Goal: Check status: Check status

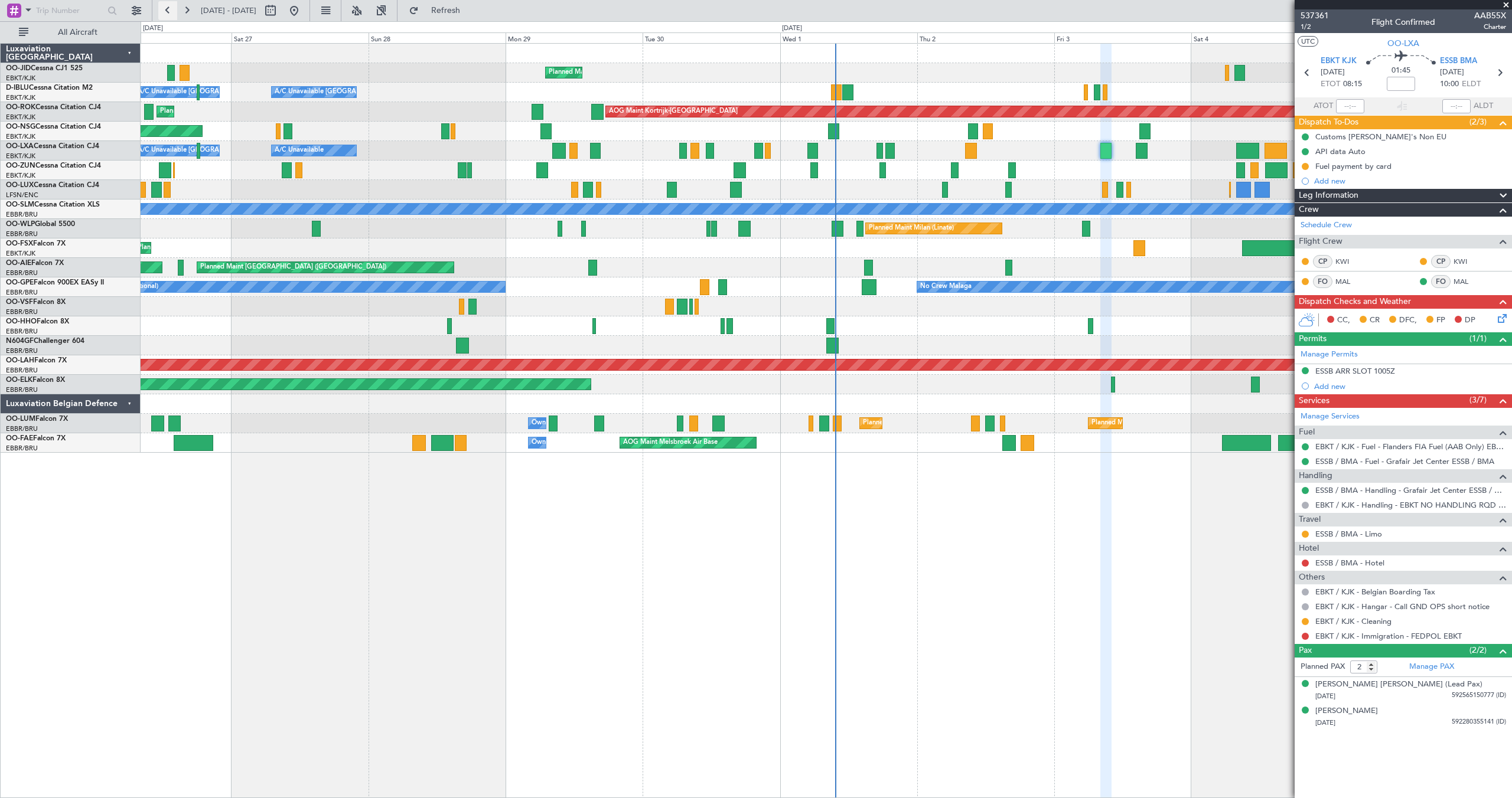
click at [163, 8] on button at bounding box center [167, 11] width 19 height 19
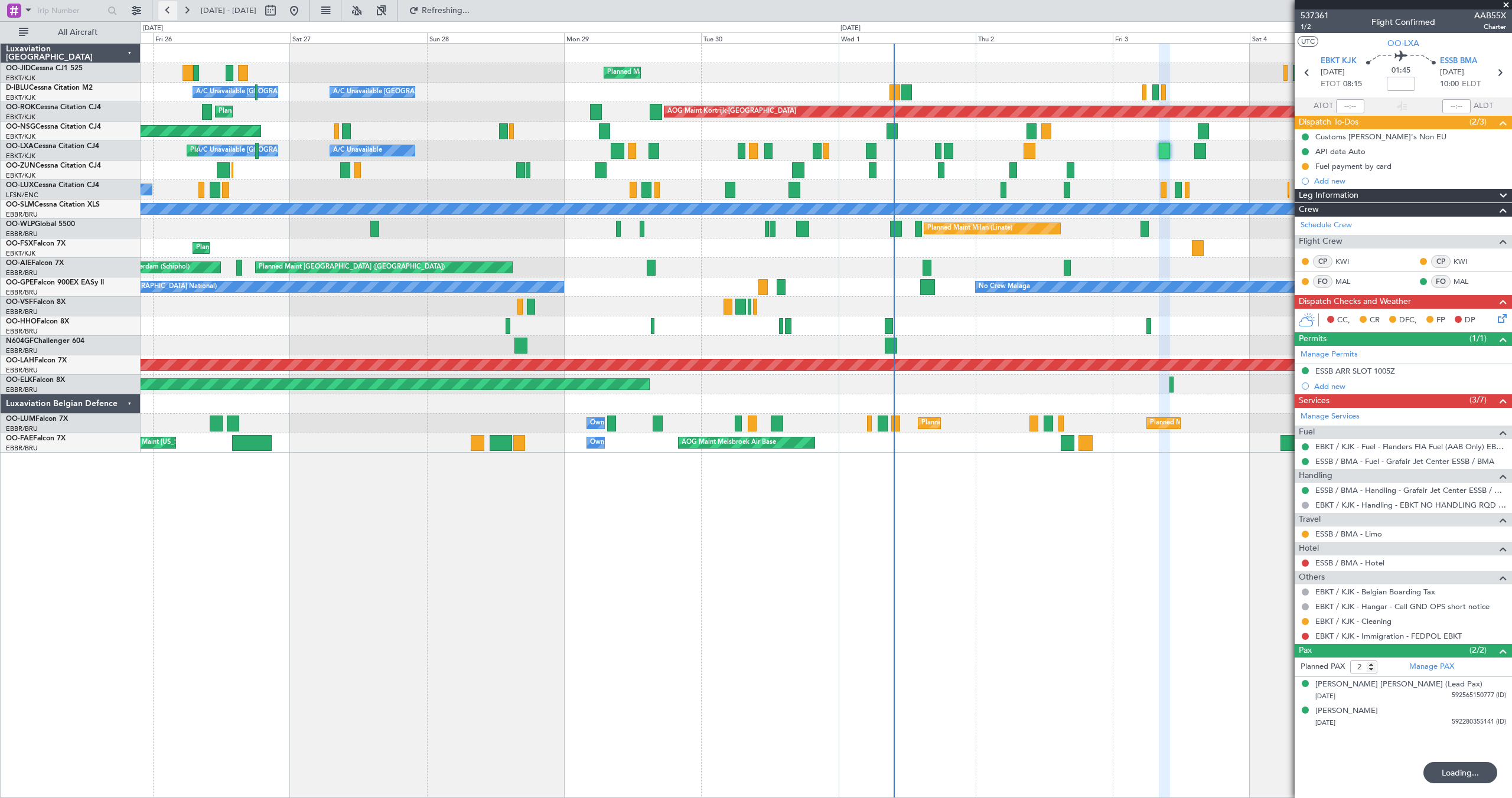
click at [163, 8] on button at bounding box center [167, 11] width 19 height 19
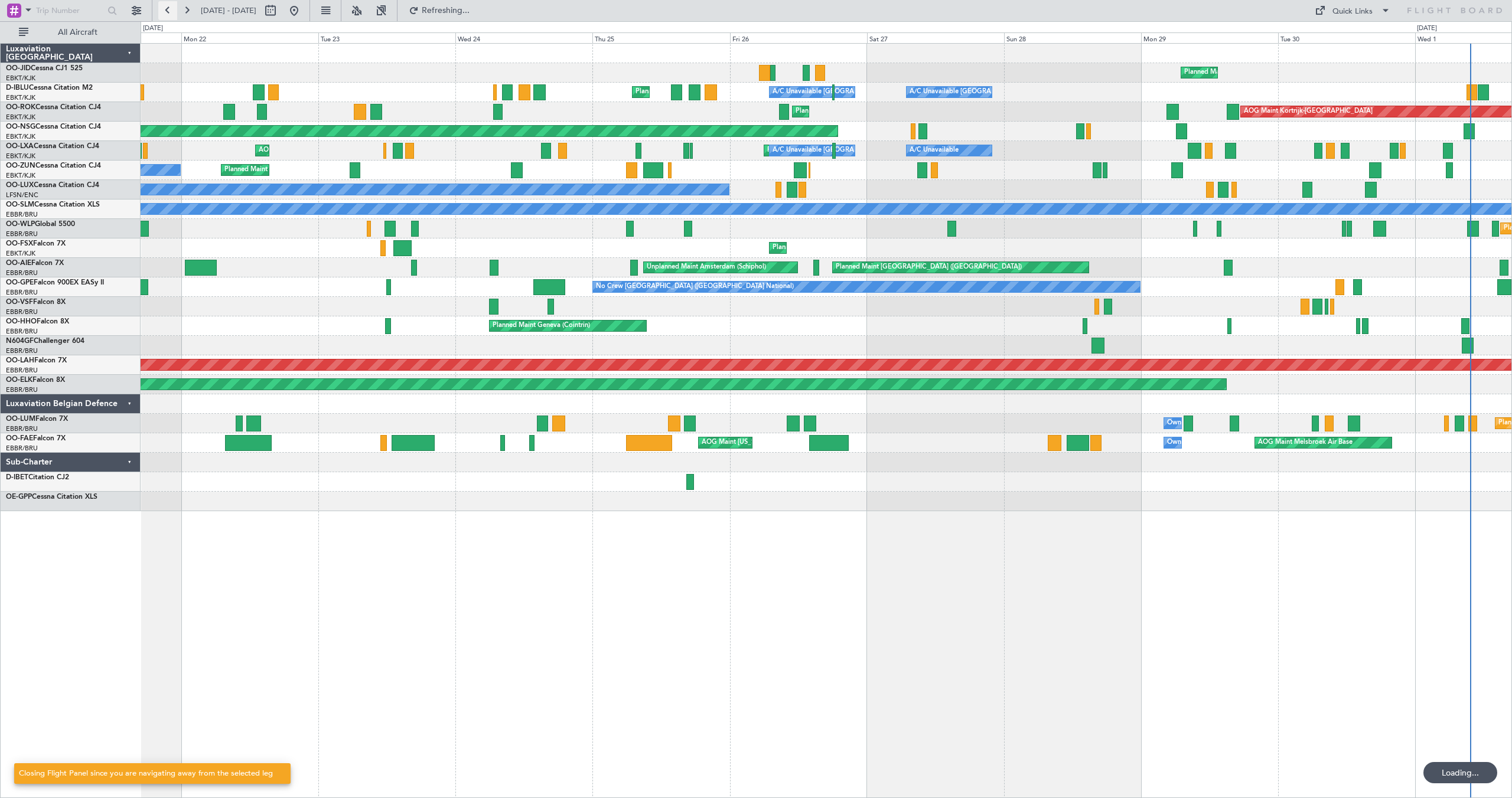
click at [163, 8] on button at bounding box center [167, 11] width 19 height 19
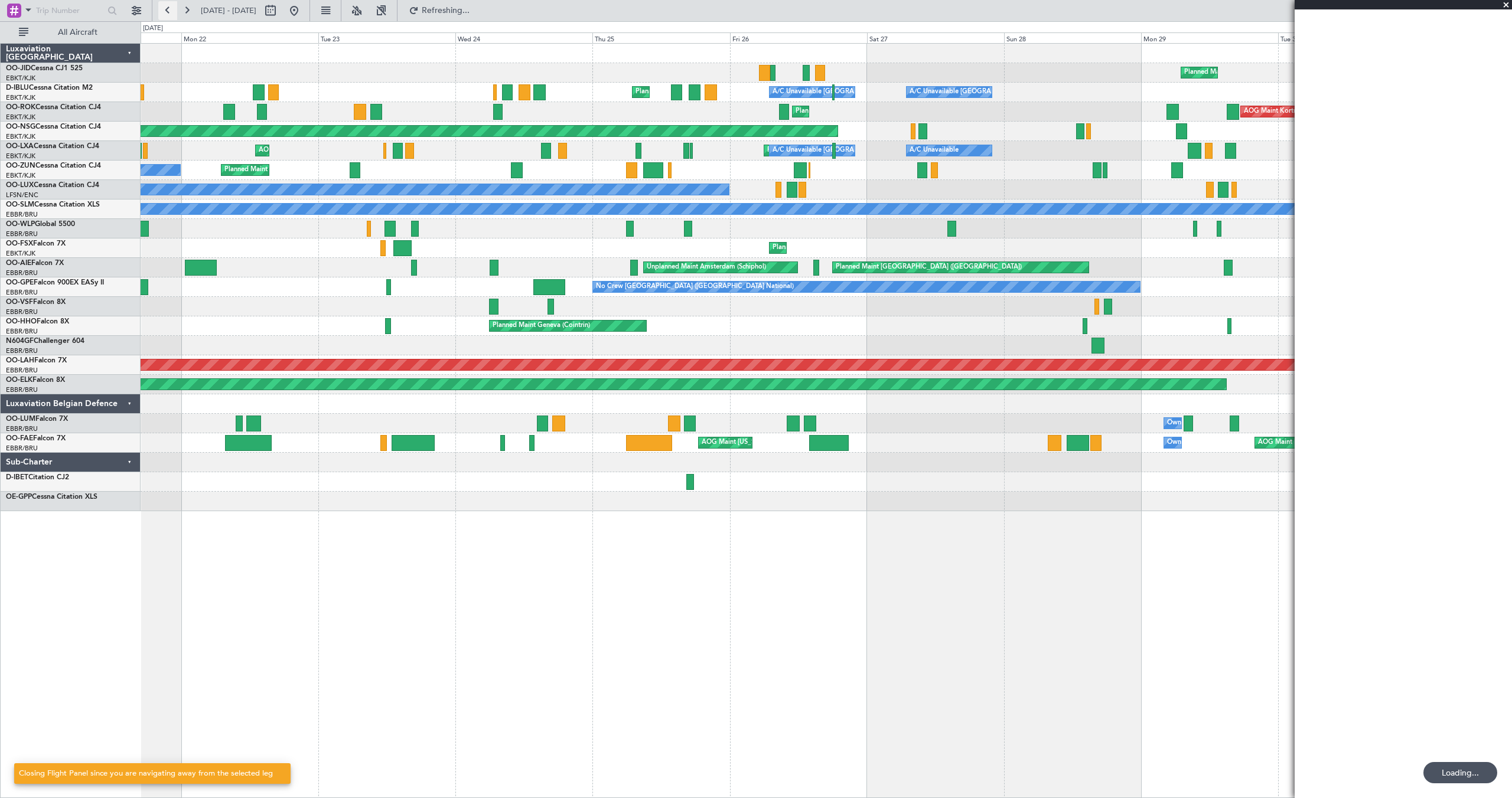
click at [163, 8] on button at bounding box center [167, 11] width 19 height 19
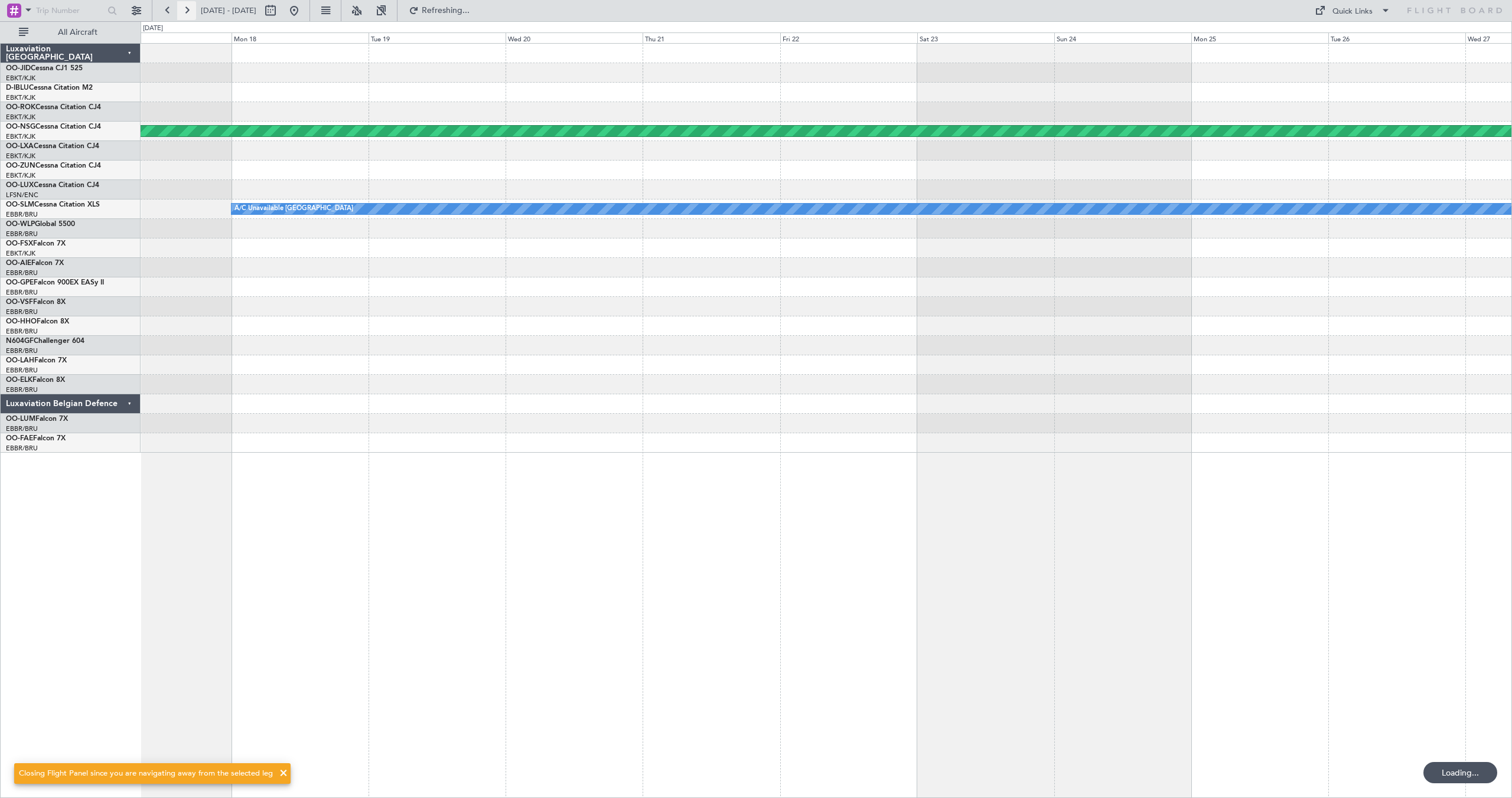
click at [188, 8] on button at bounding box center [186, 11] width 19 height 19
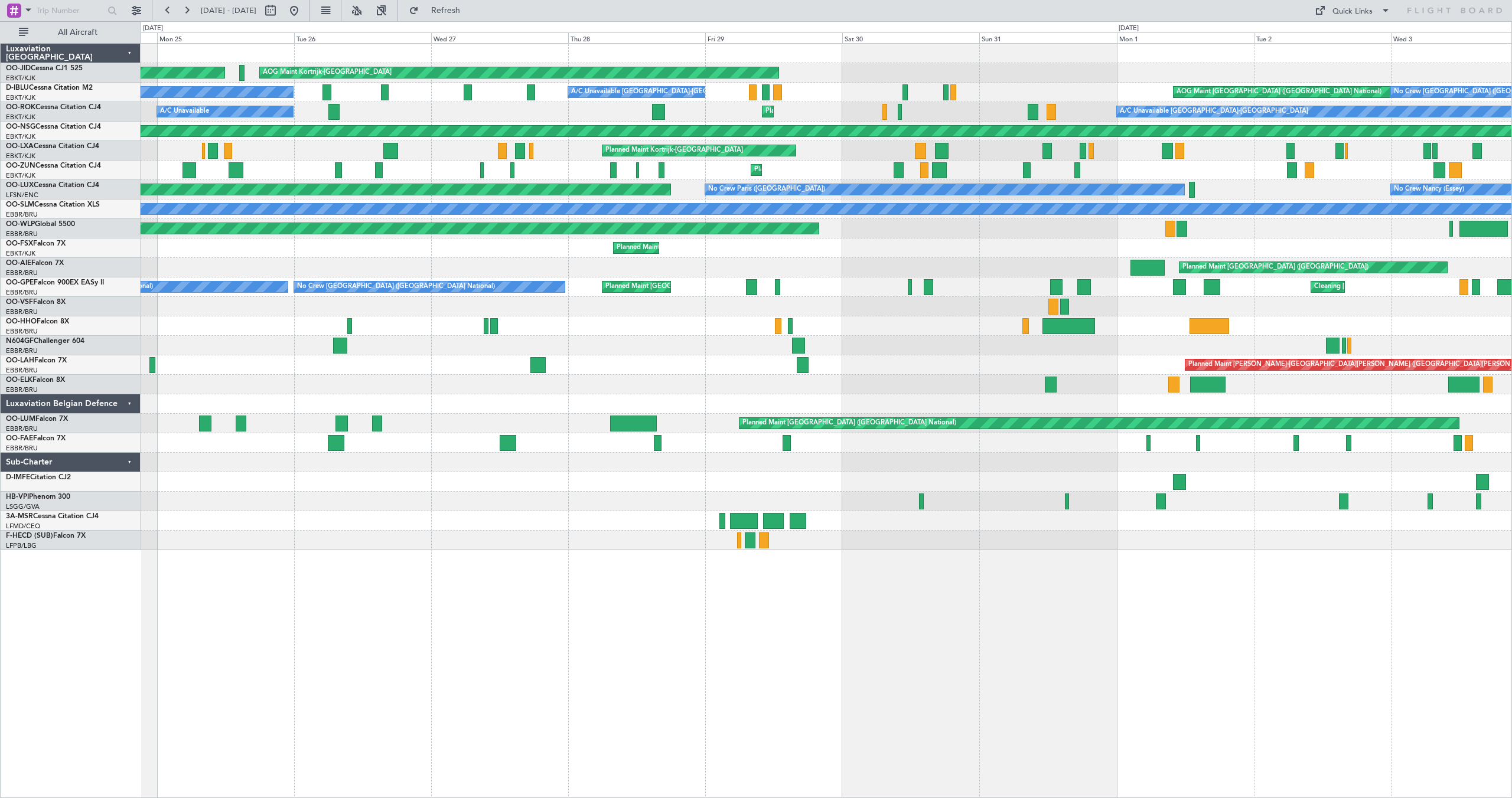
click at [1087, 222] on div "Planned Maint Berlin (Brandenburg)" at bounding box center [826, 228] width 1370 height 20
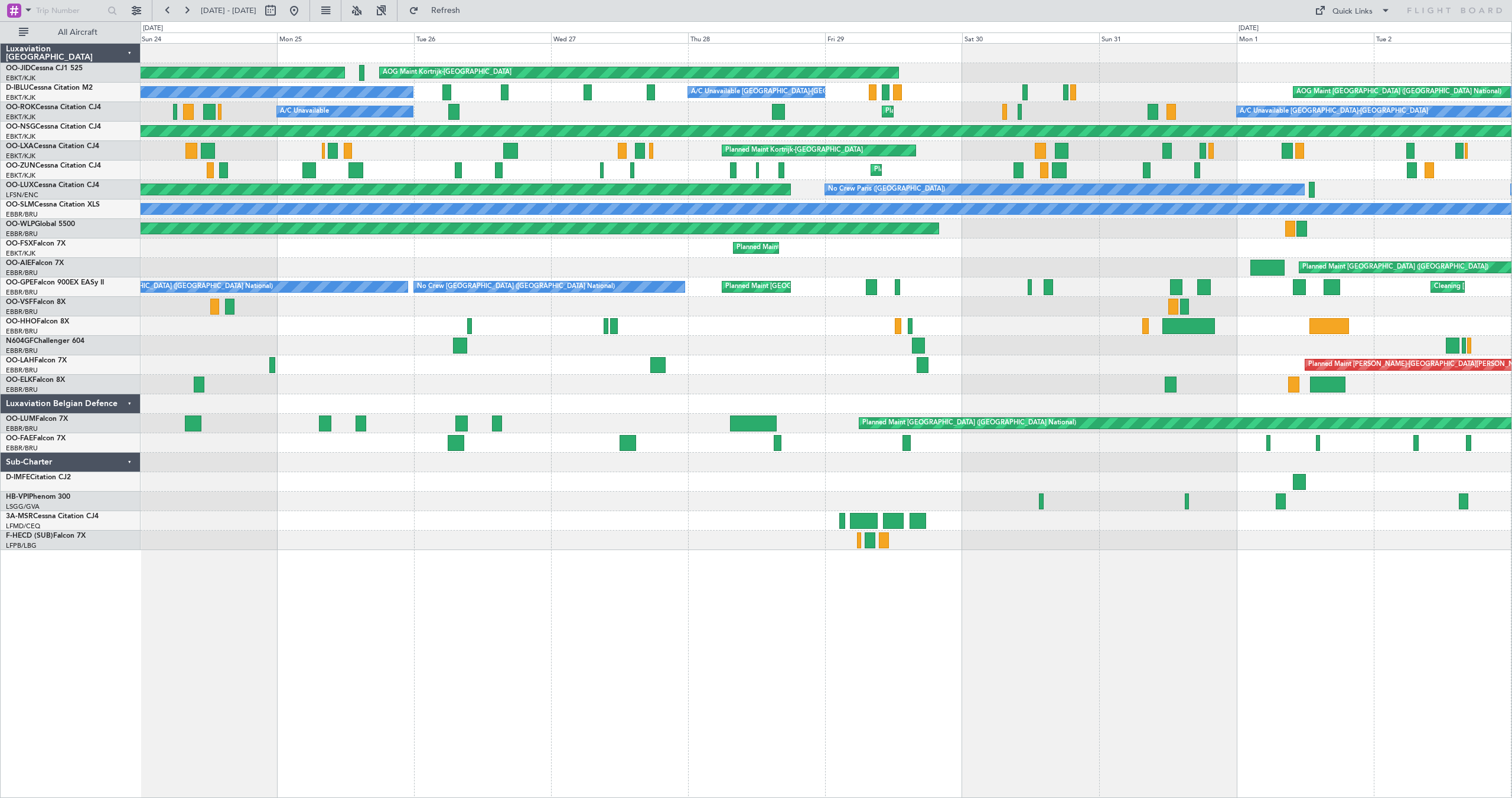
click at [855, 258] on div "Planned Maint London (Farnborough) Unplanned Maint Brussels (Brussels National)" at bounding box center [826, 268] width 1370 height 20
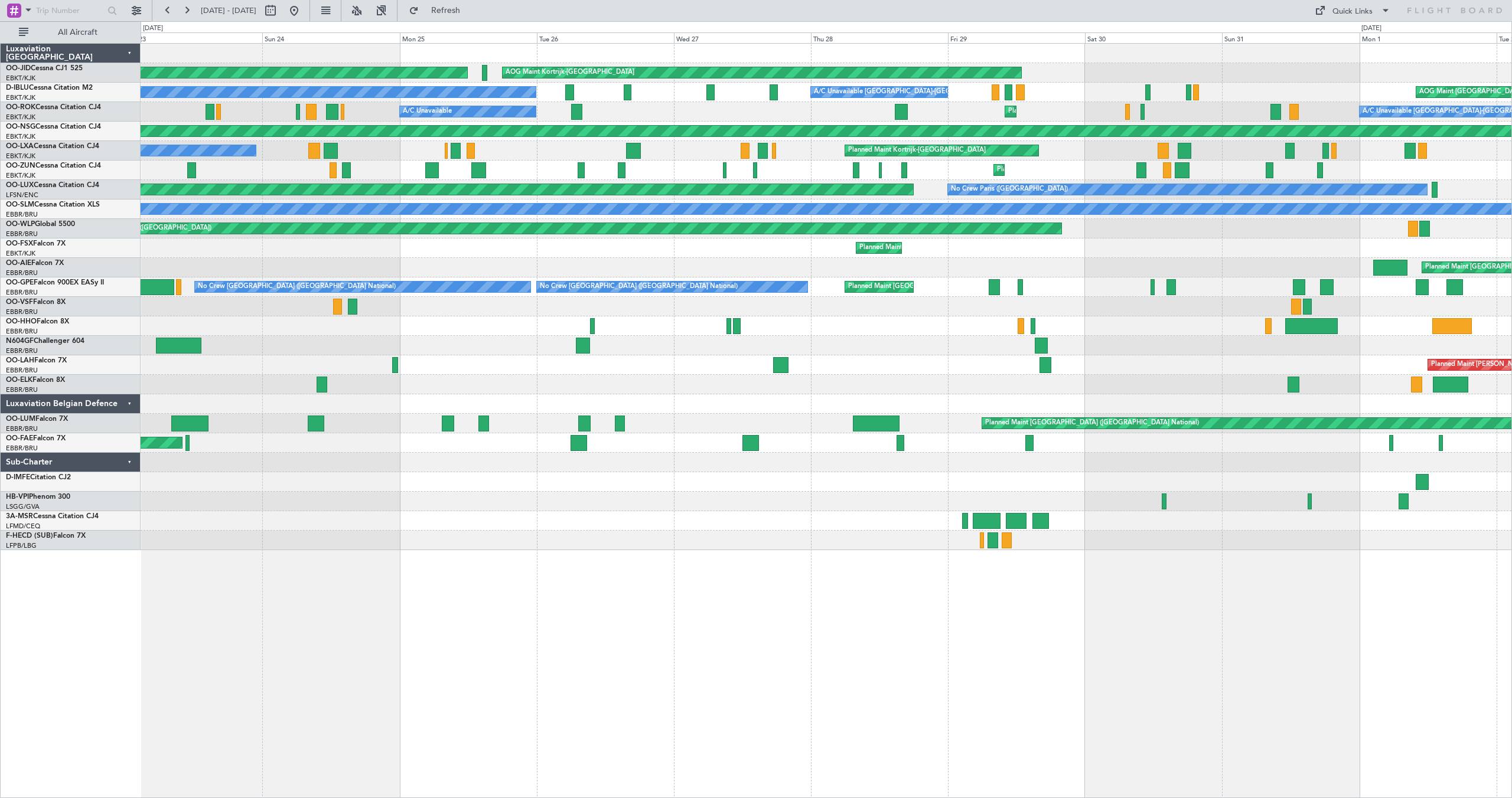
click at [965, 114] on div "A/C Unavailable Kortrijk-Wevelgem Planned Maint Kortrijk-Wevelgem A/C Unavailab…" at bounding box center [826, 112] width 1370 height 20
click at [303, 5] on button at bounding box center [294, 11] width 19 height 19
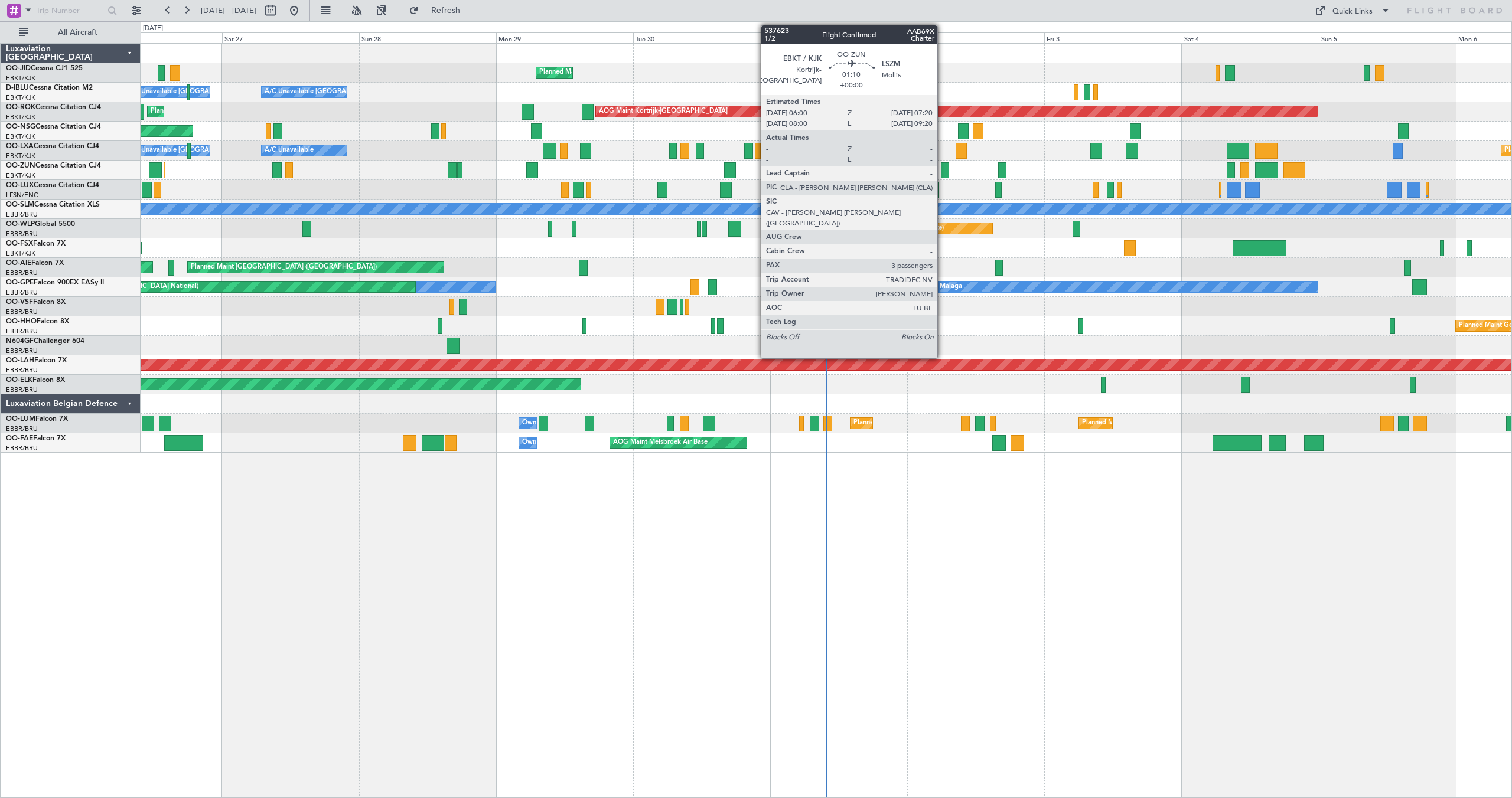
click at [942, 169] on div at bounding box center [944, 170] width 8 height 16
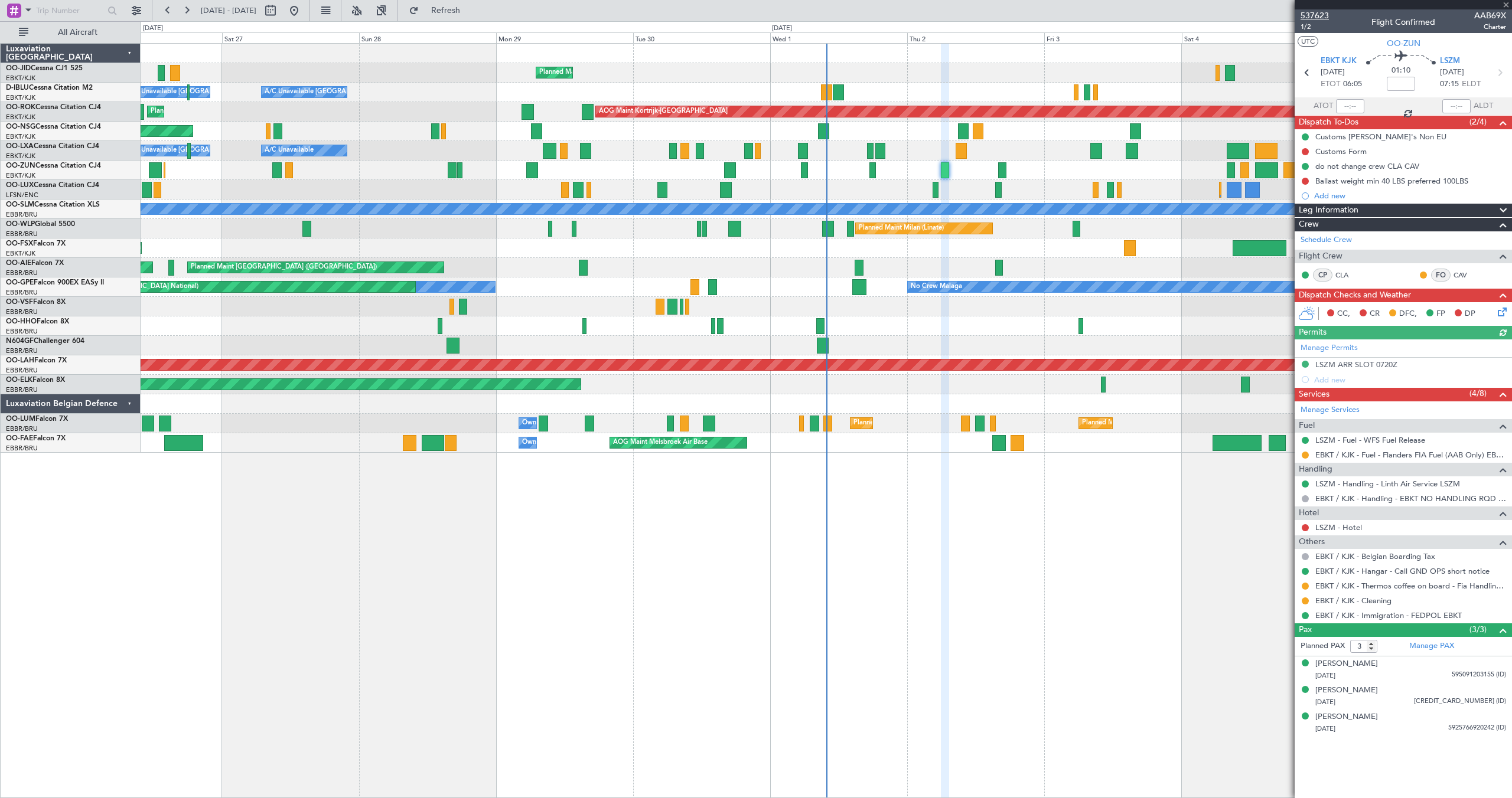
click at [1306, 14] on span "537623" at bounding box center [1314, 15] width 28 height 12
